Goal: Navigation & Orientation: Find specific page/section

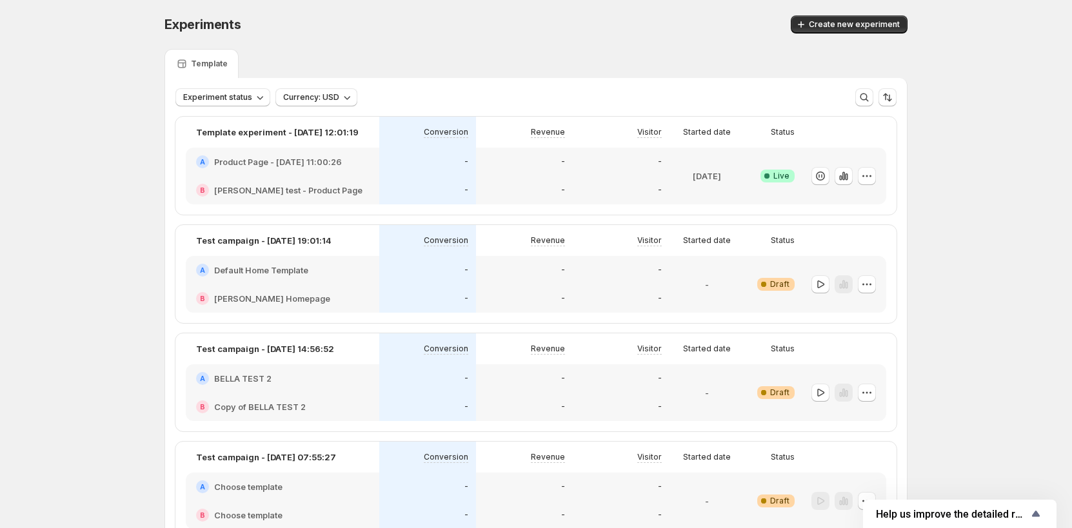
click at [437, 26] on div "Experiments" at bounding box center [337, 24] width 346 height 18
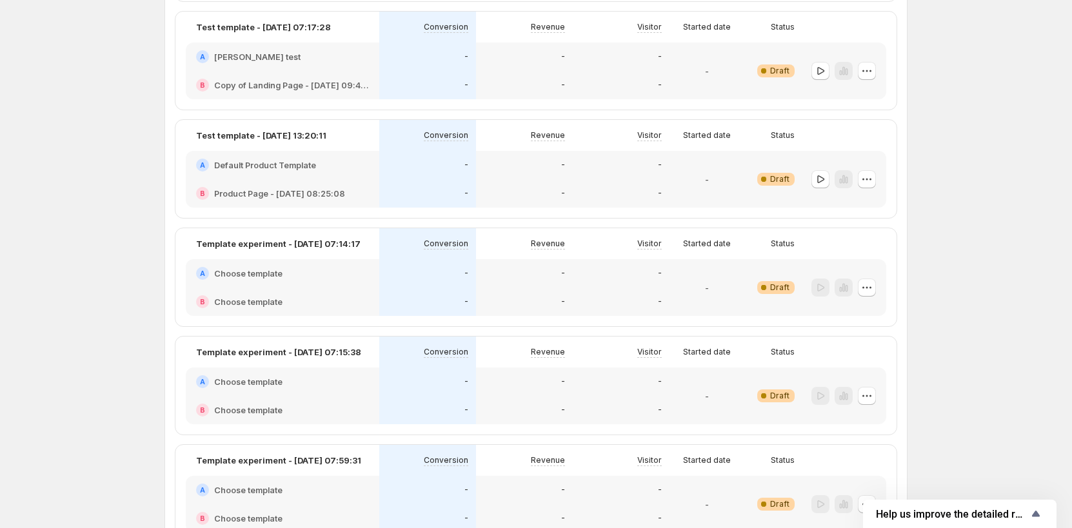
scroll to position [1854, 0]
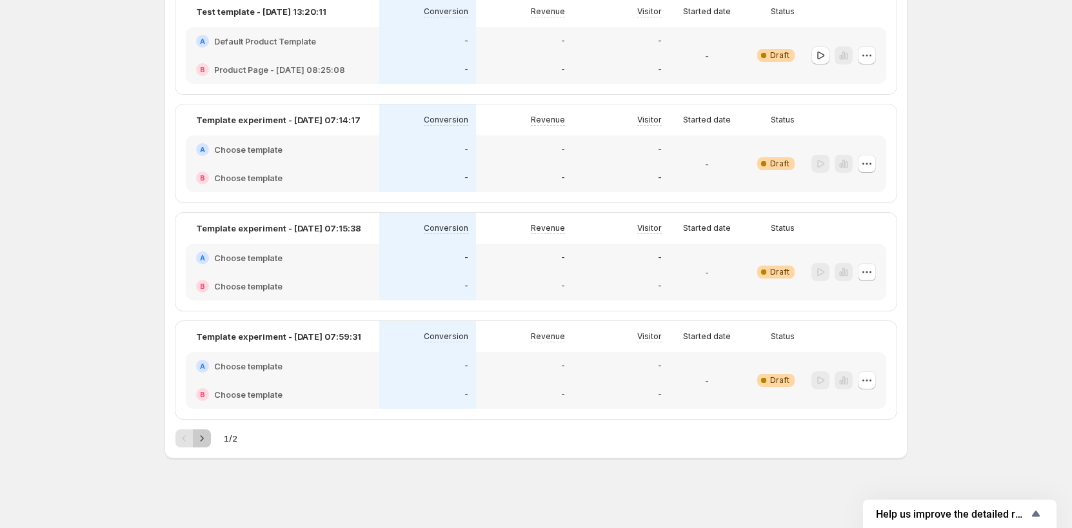
click at [201, 437] on icon "Next" at bounding box center [201, 438] width 13 height 13
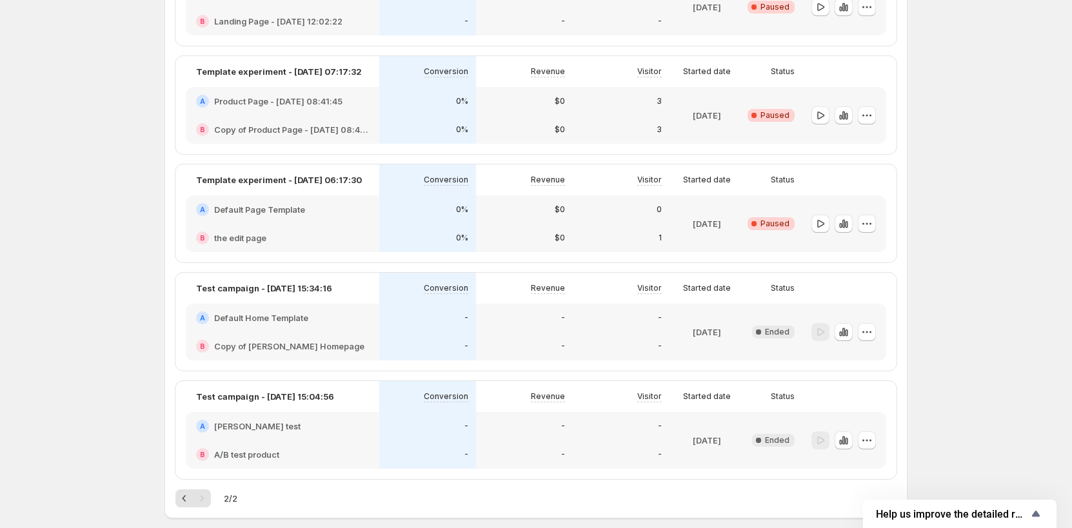
scroll to position [229, 0]
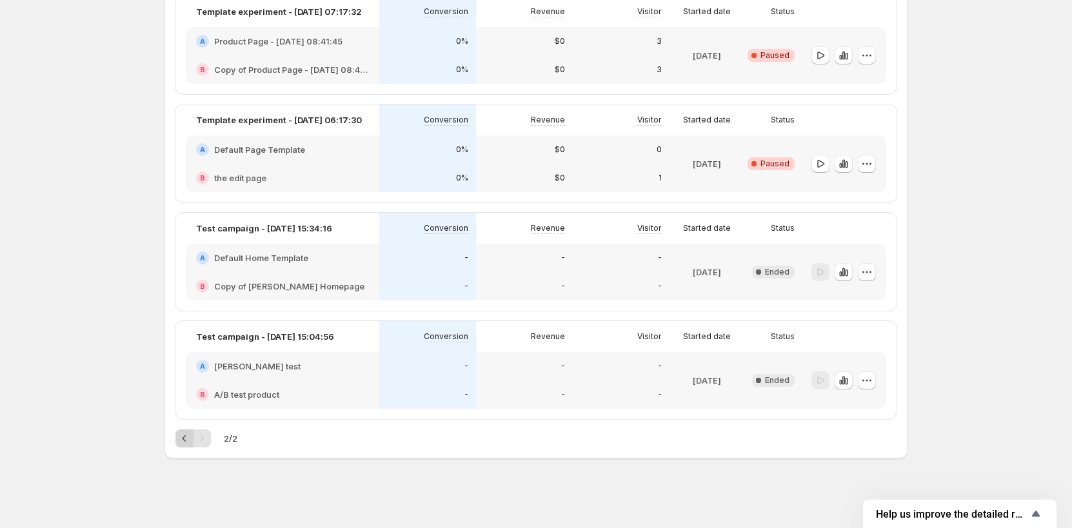
click at [186, 441] on icon "Previous" at bounding box center [184, 438] width 4 height 6
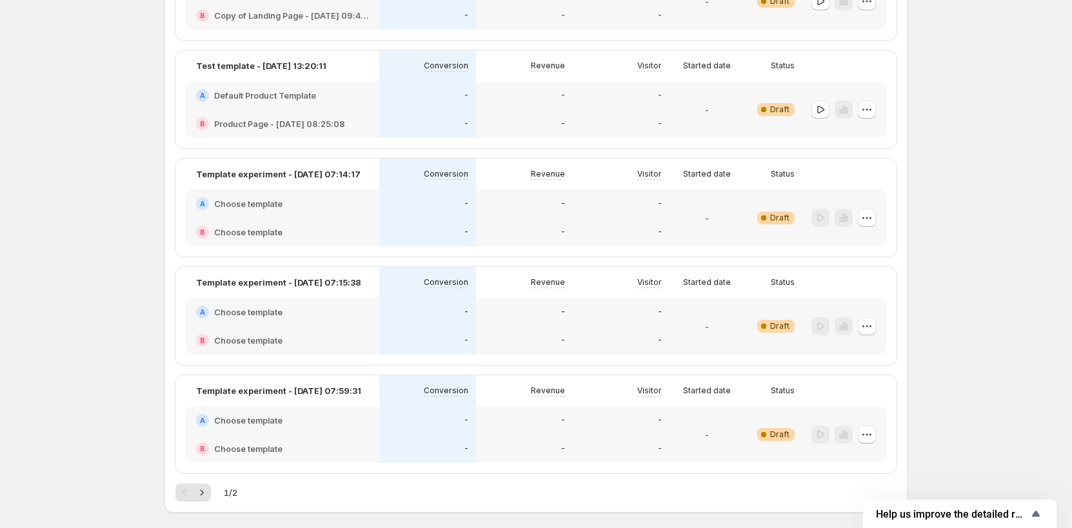
scroll to position [1854, 0]
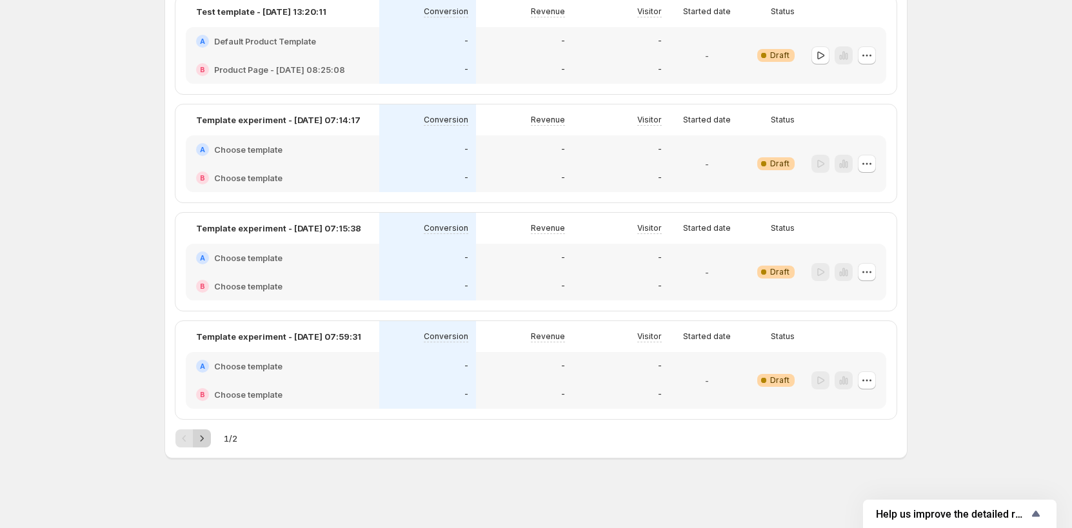
click at [207, 438] on icon "Next" at bounding box center [201, 438] width 13 height 13
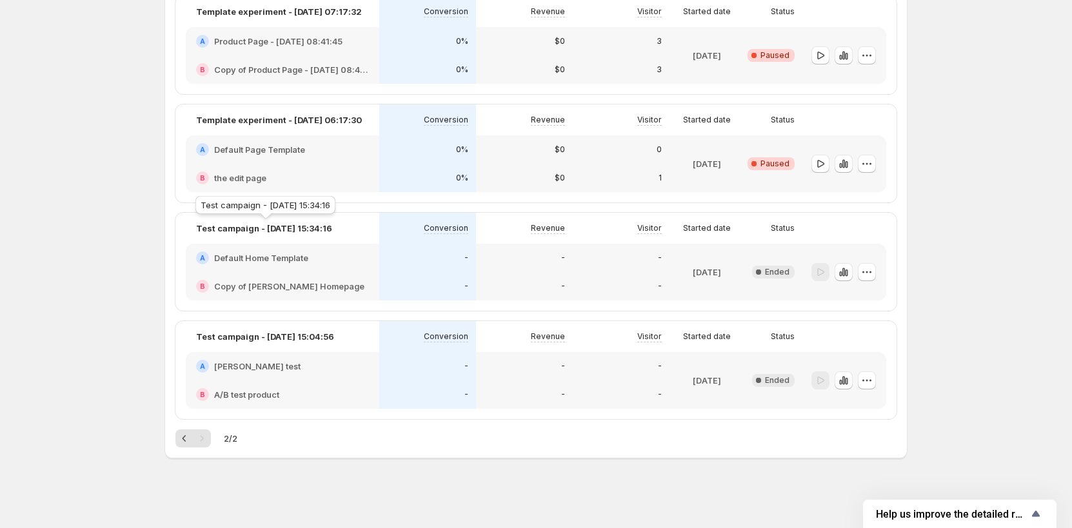
scroll to position [0, 0]
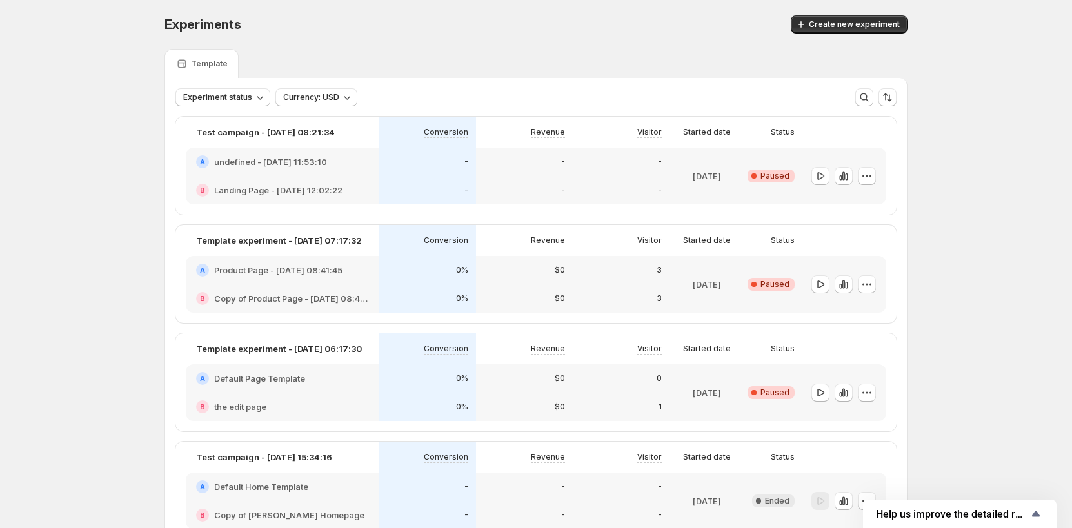
click at [318, 38] on div "Experiments. This page is ready Experiments Create new experiment" at bounding box center [535, 24] width 743 height 49
click at [349, 30] on div "Experiments" at bounding box center [337, 24] width 346 height 18
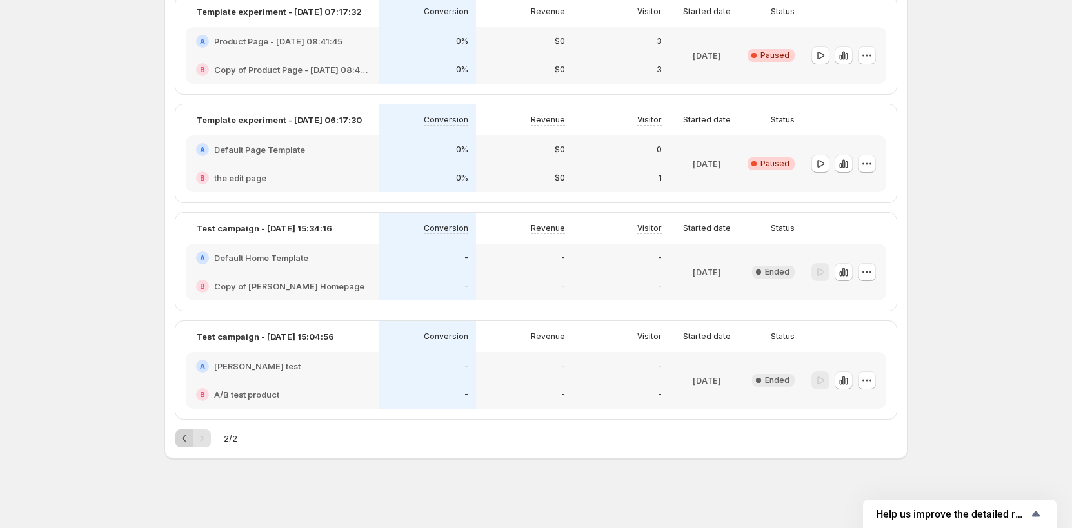
click at [181, 438] on icon "Previous" at bounding box center [184, 438] width 13 height 13
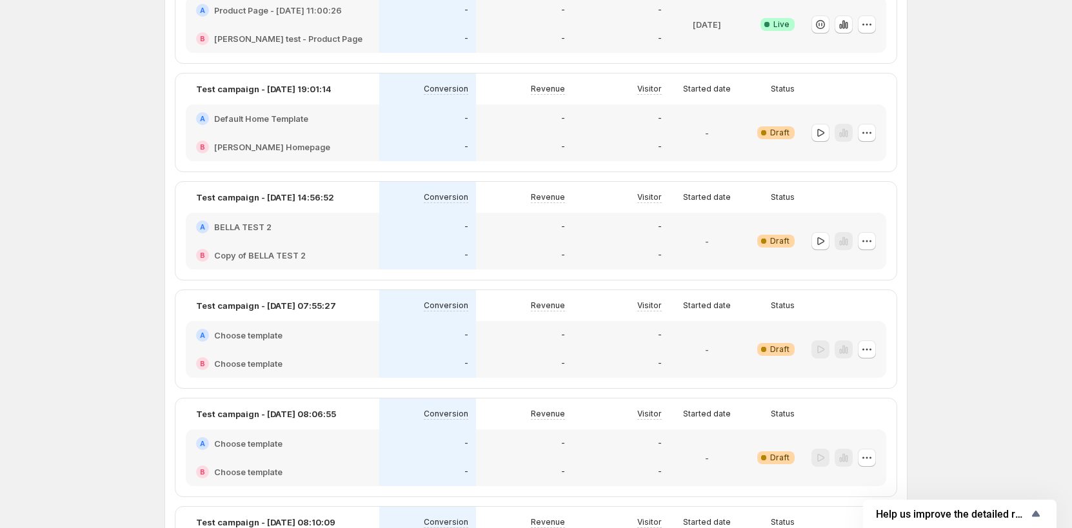
scroll to position [35, 0]
